Goal: Register for event/course

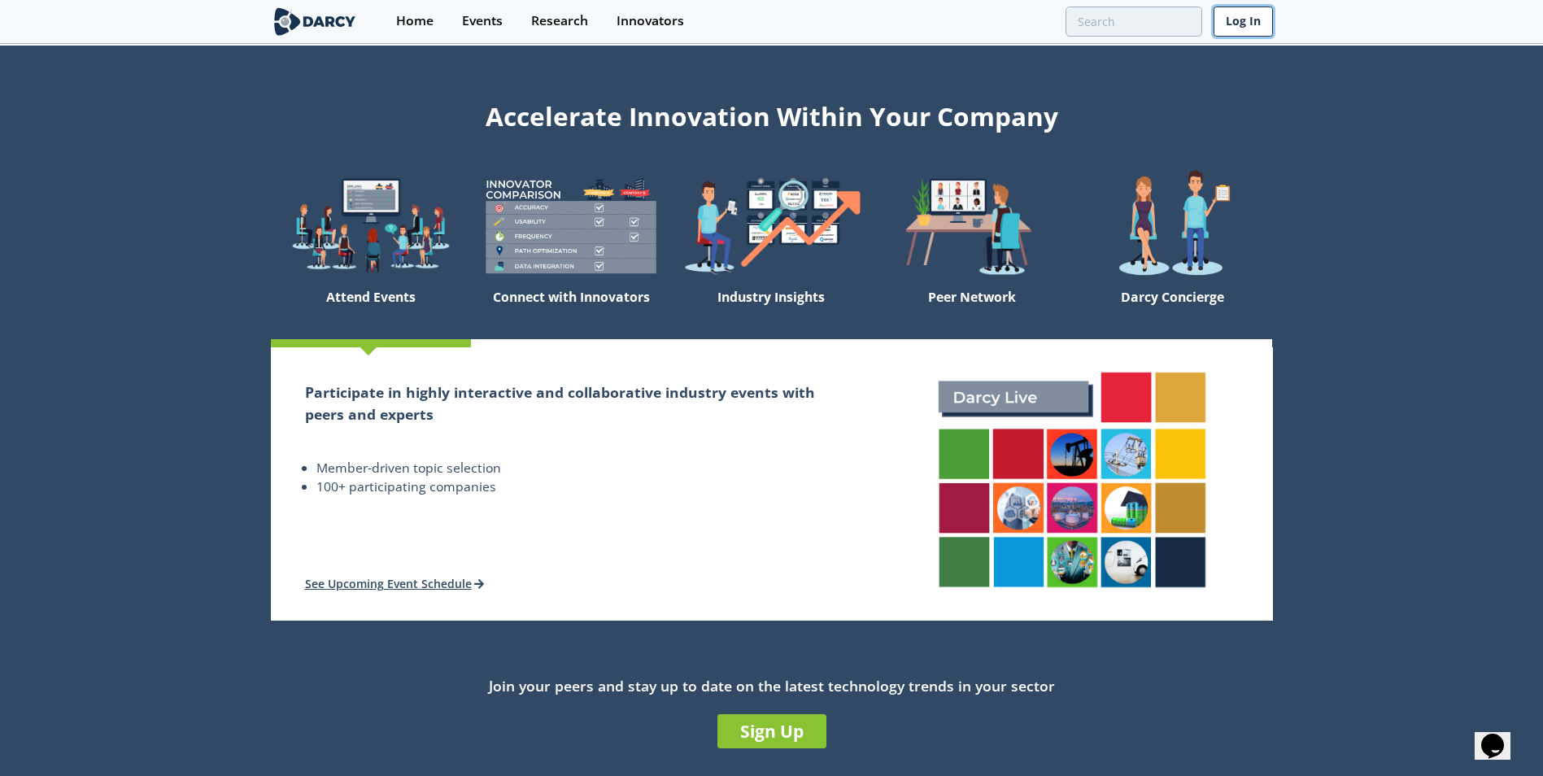
click at [1246, 20] on link "Log In" at bounding box center [1243, 22] width 59 height 30
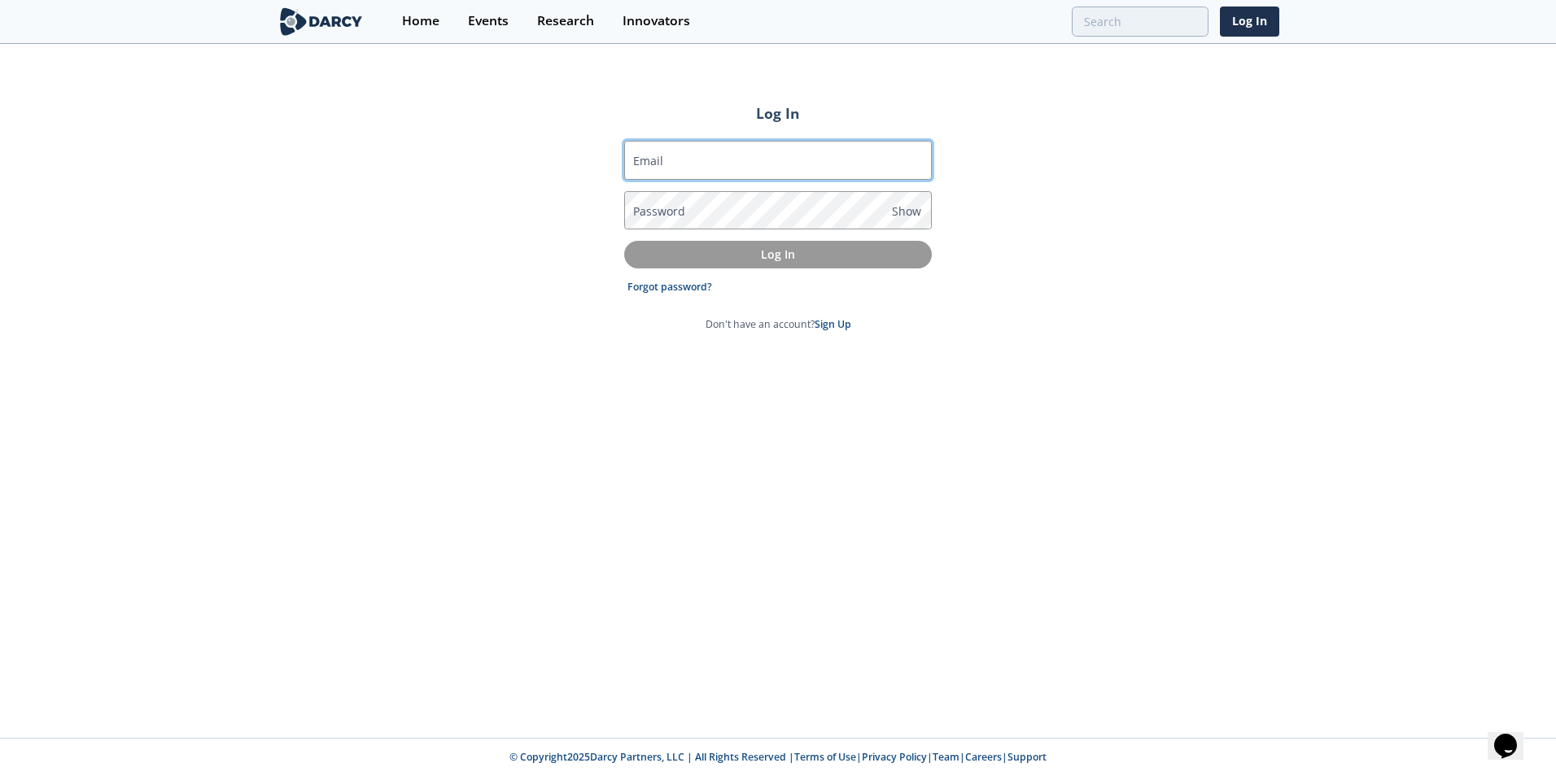
type input "[EMAIL_ADDRESS][DOMAIN_NAME]"
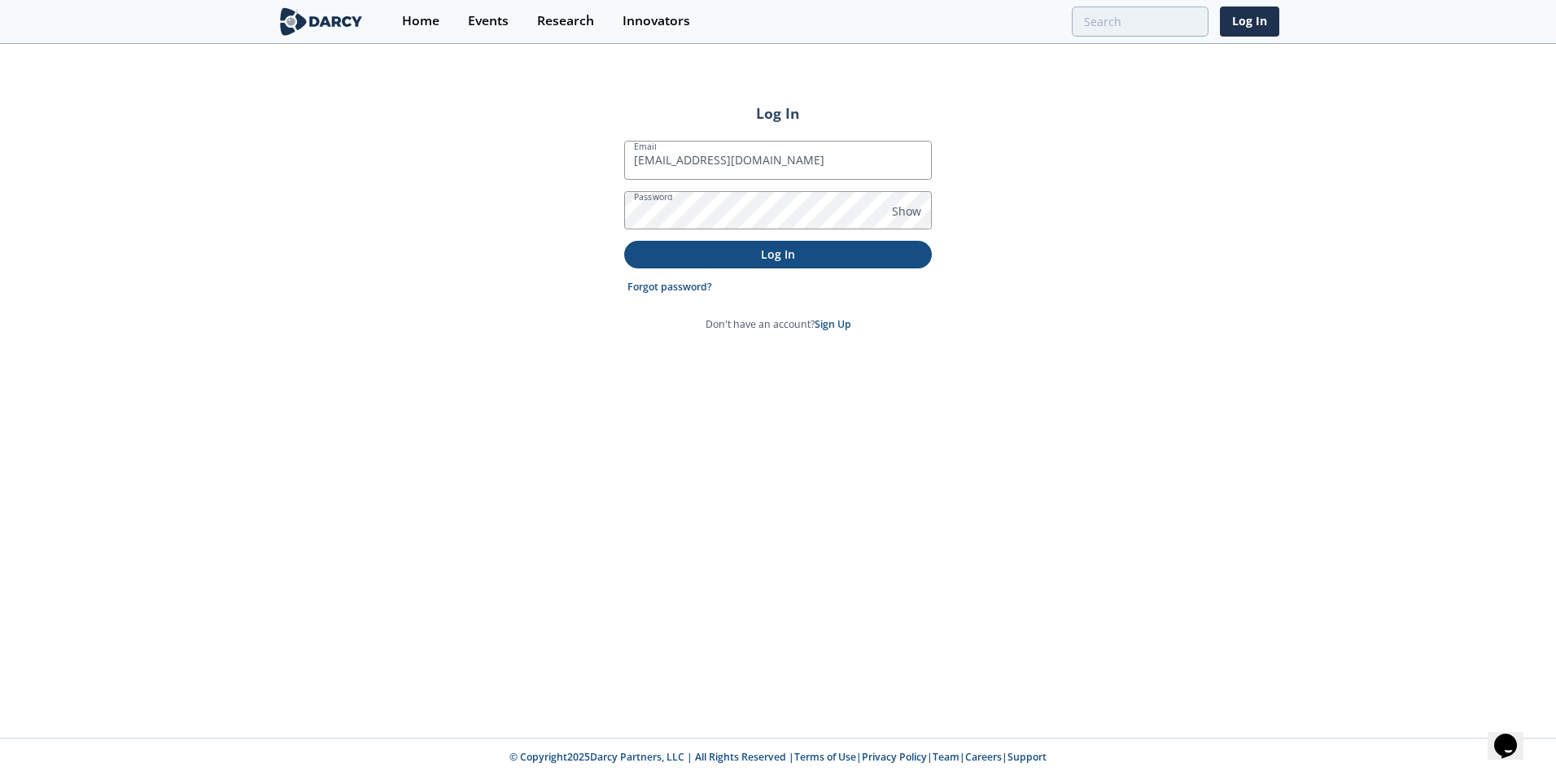
click at [742, 262] on p "Log In" at bounding box center [777, 254] width 285 height 17
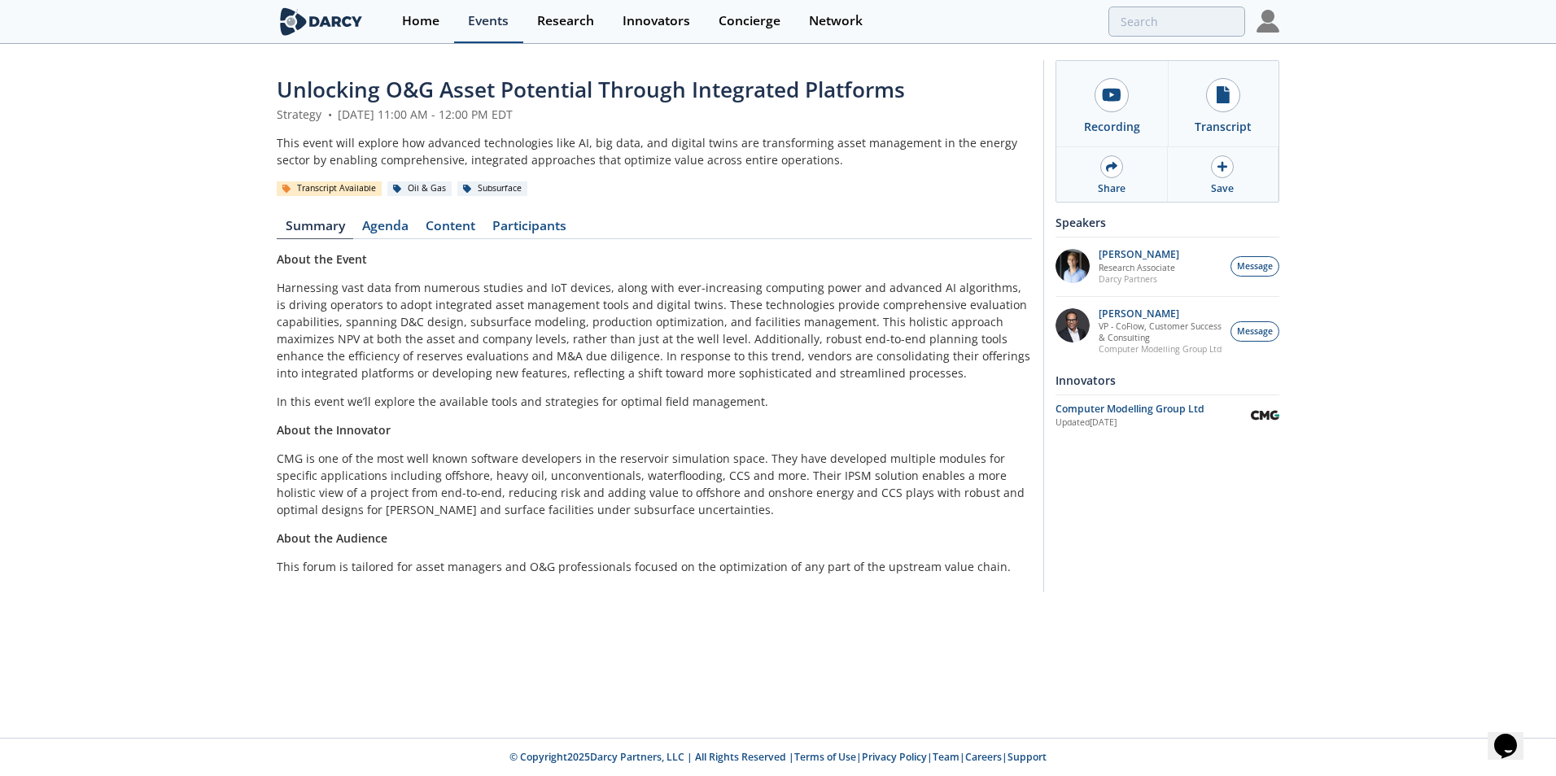
click at [490, 18] on div "Events" at bounding box center [488, 21] width 41 height 13
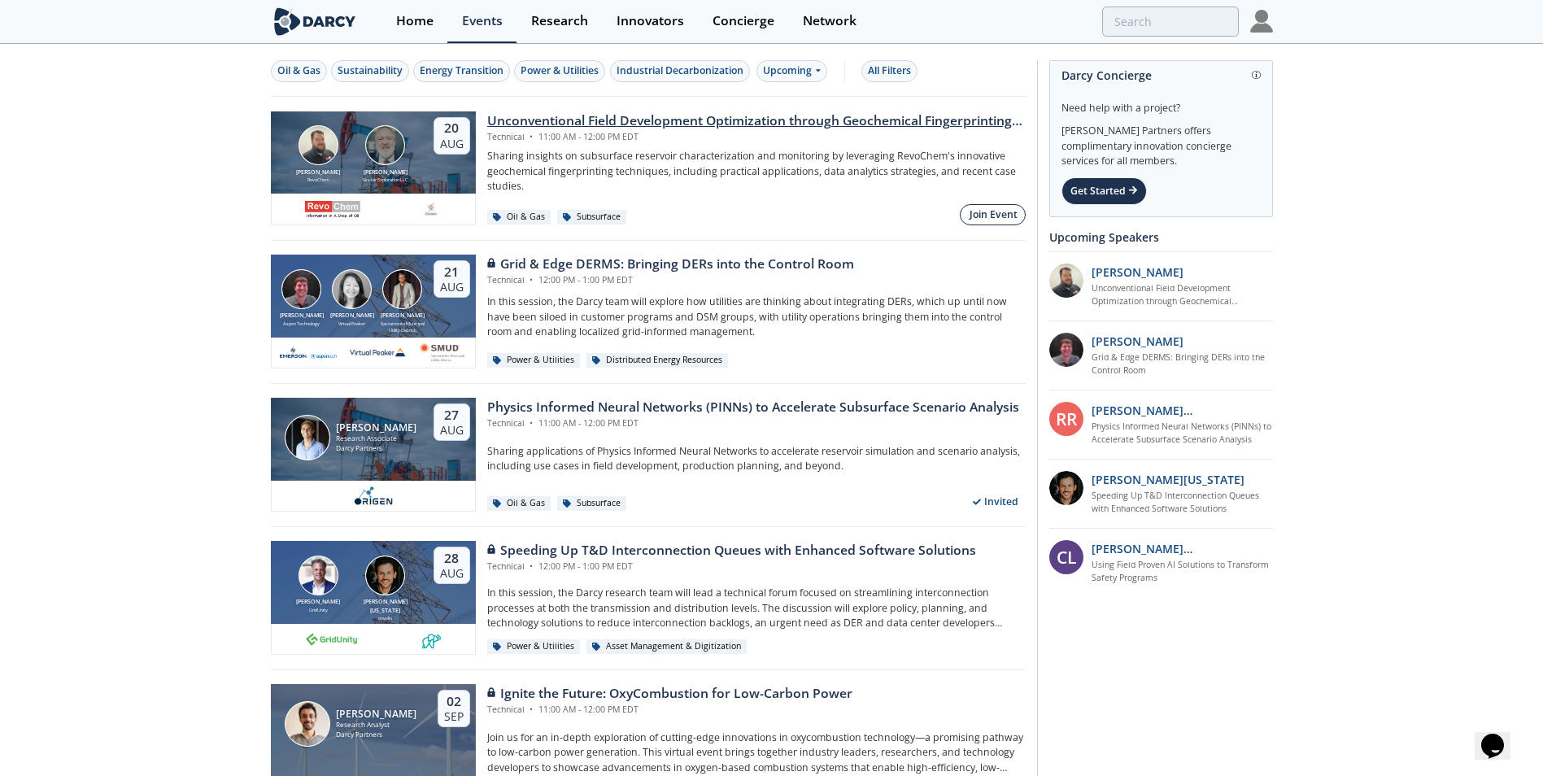
click at [993, 216] on div "Join Event" at bounding box center [994, 214] width 48 height 15
